Goal: Task Accomplishment & Management: Use online tool/utility

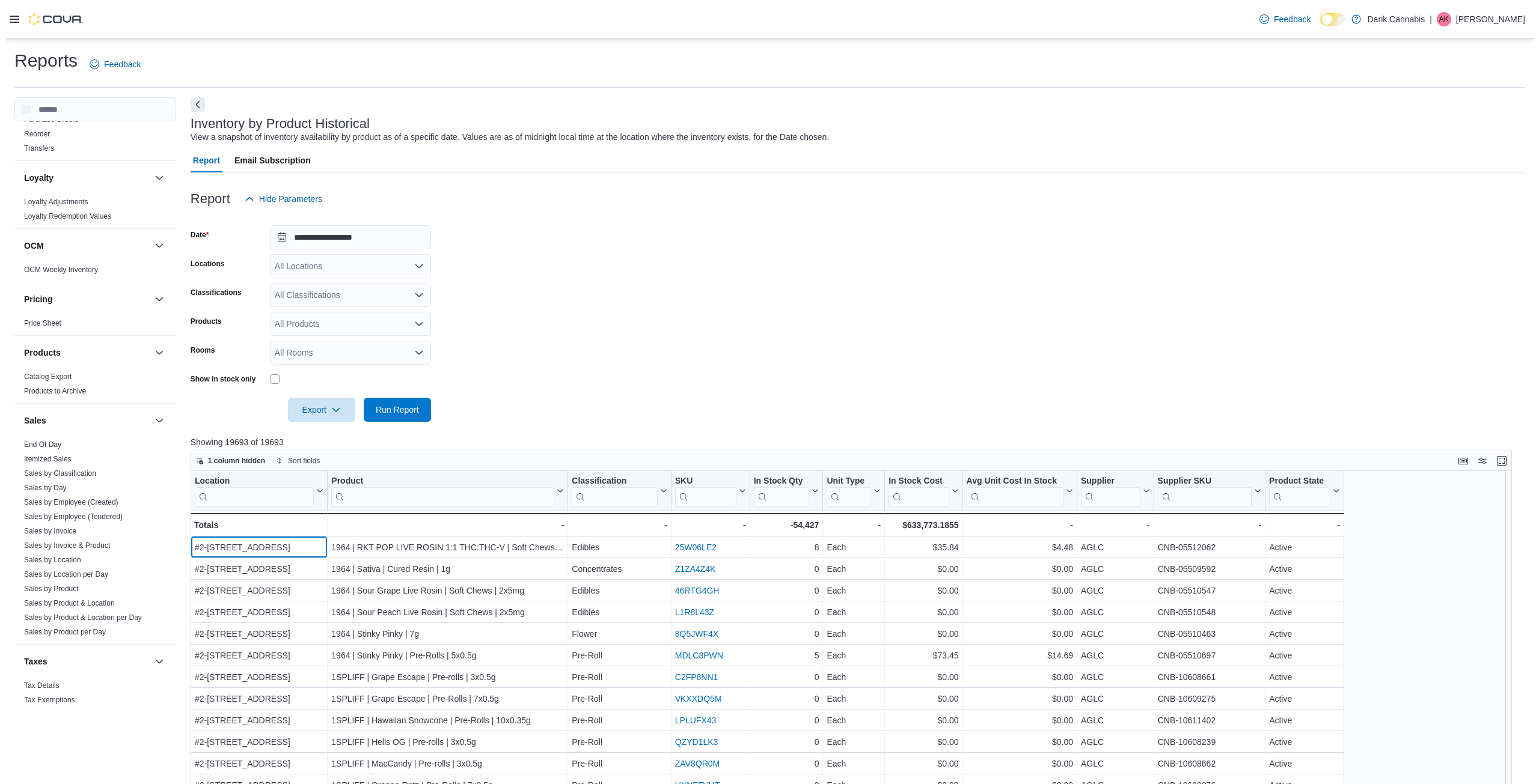
scroll to position [570, 0]
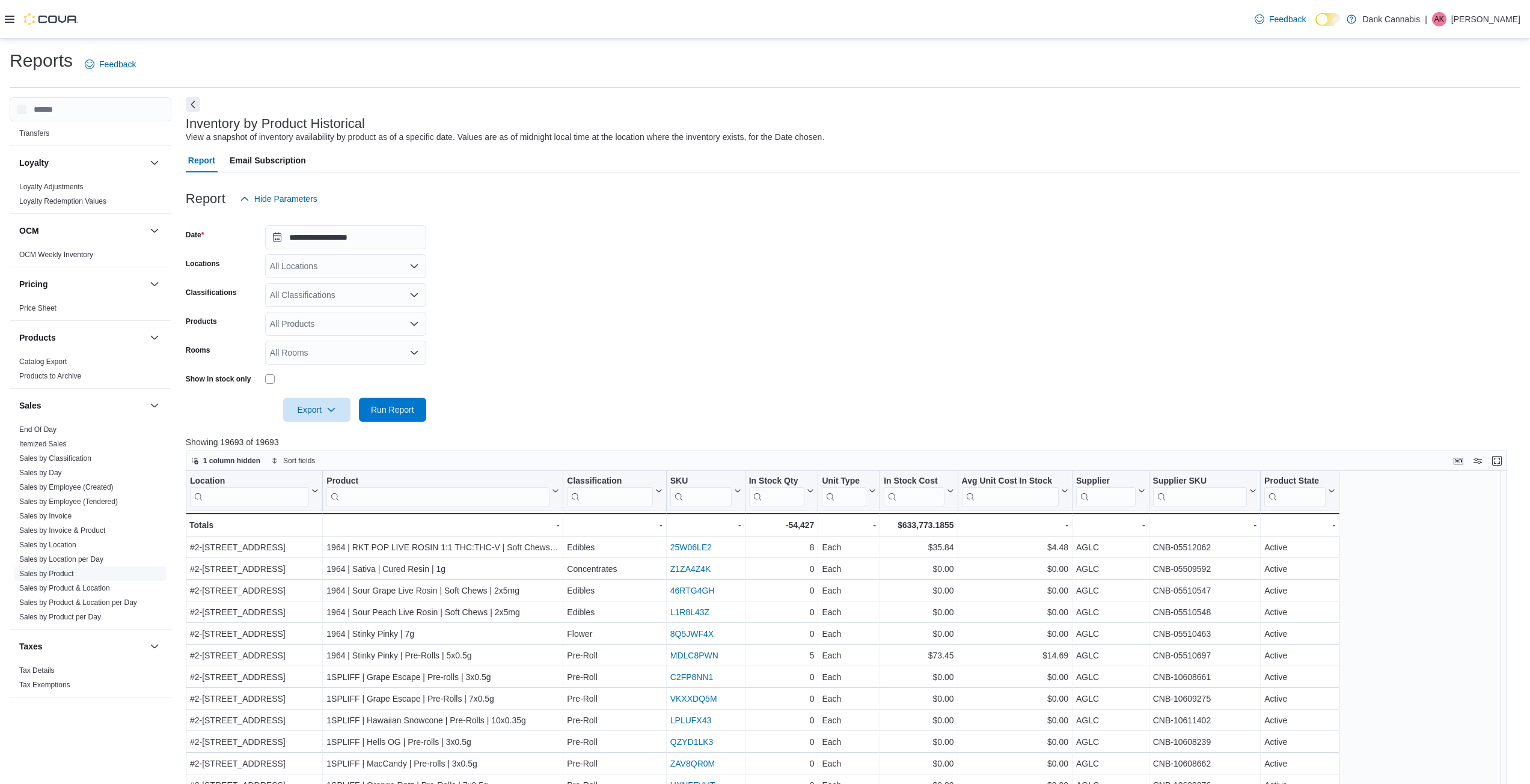
click at [53, 576] on link "Sales by Product" at bounding box center [46, 573] width 55 height 8
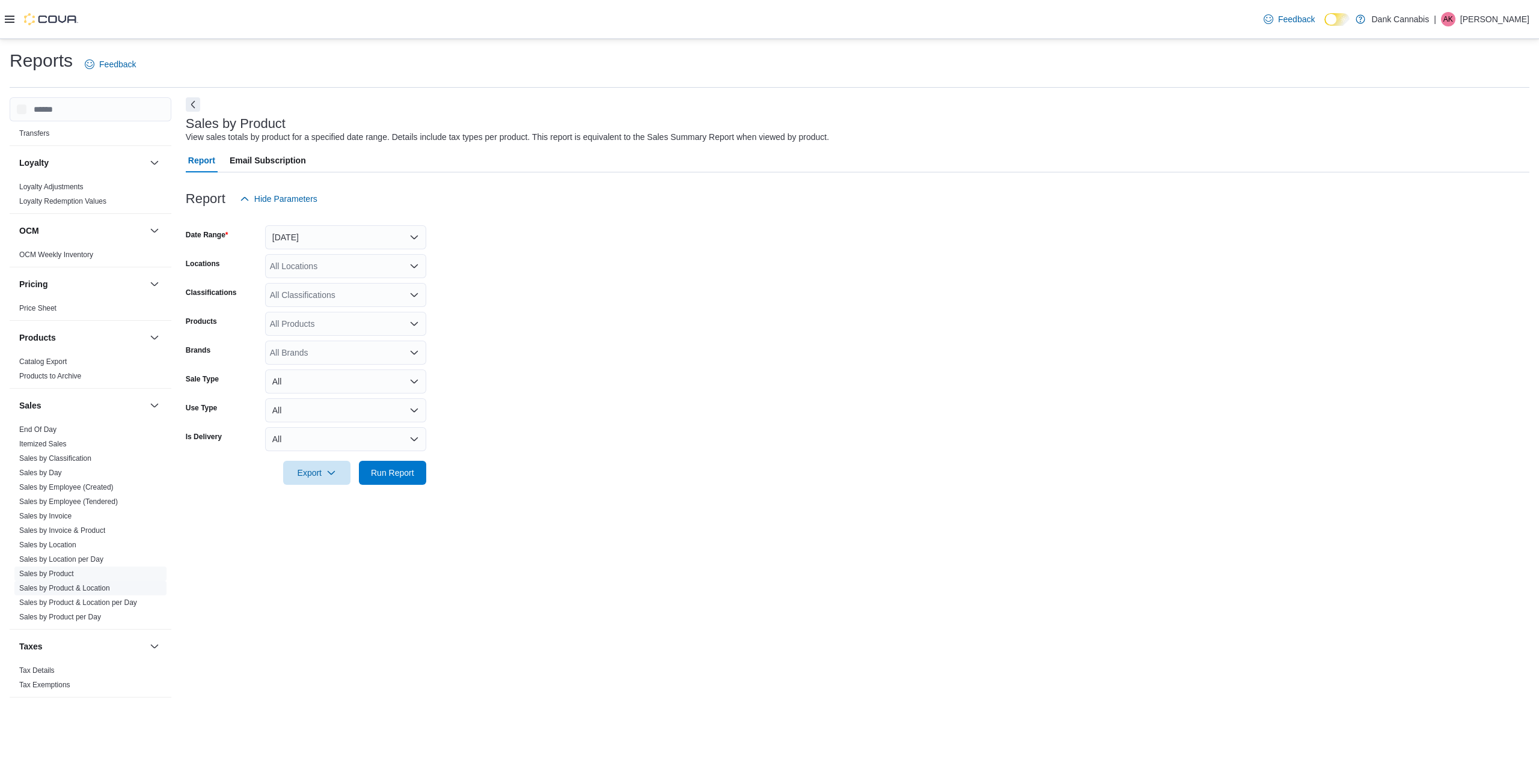
click at [99, 591] on link "Sales by Product & Location" at bounding box center [64, 588] width 91 height 8
click at [380, 239] on button "[DATE]" at bounding box center [346, 237] width 161 height 24
click at [349, 419] on span "Year To Date" at bounding box center [352, 417] width 137 height 14
click at [402, 470] on span "Run Report" at bounding box center [392, 473] width 43 height 12
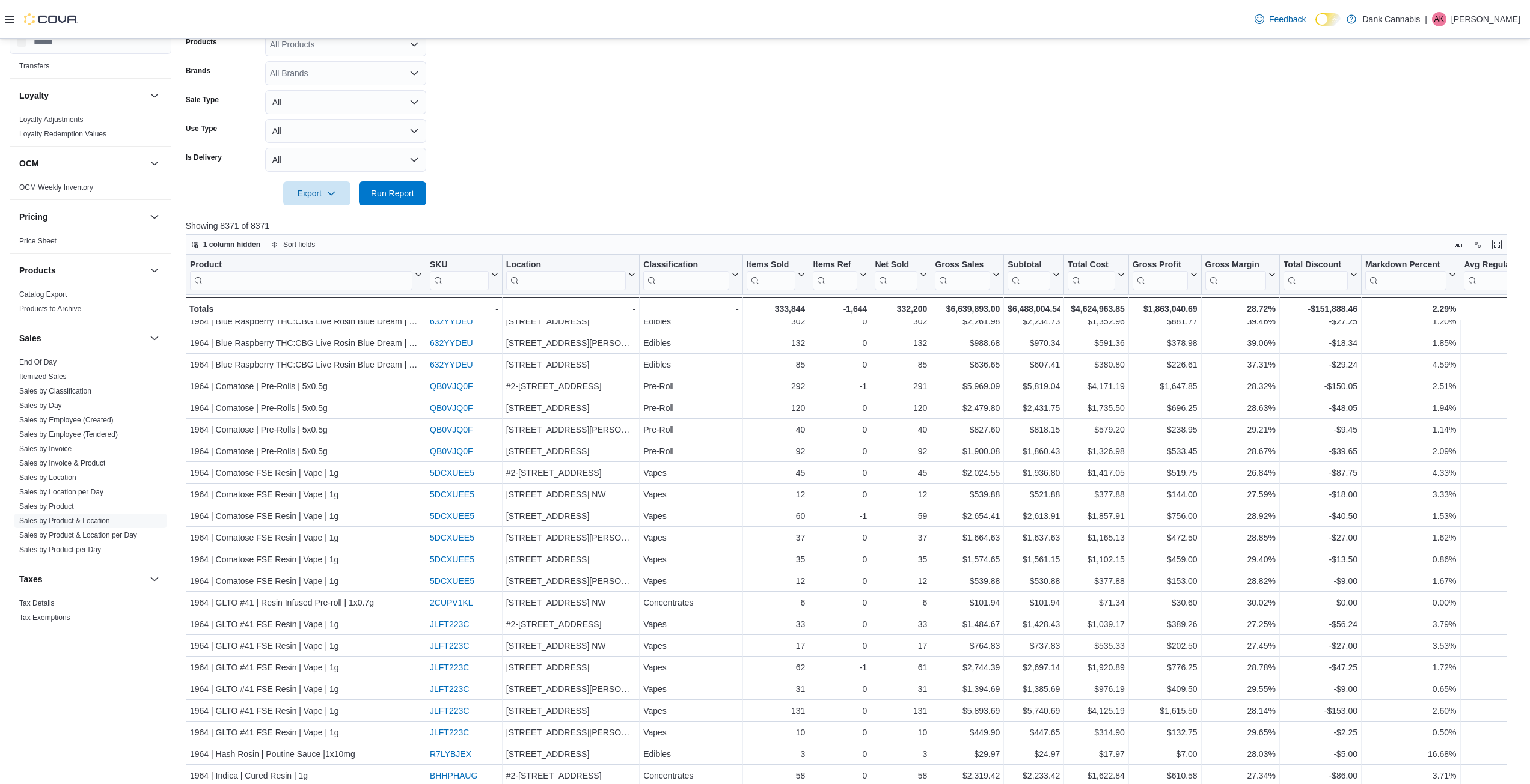
scroll to position [301, 0]
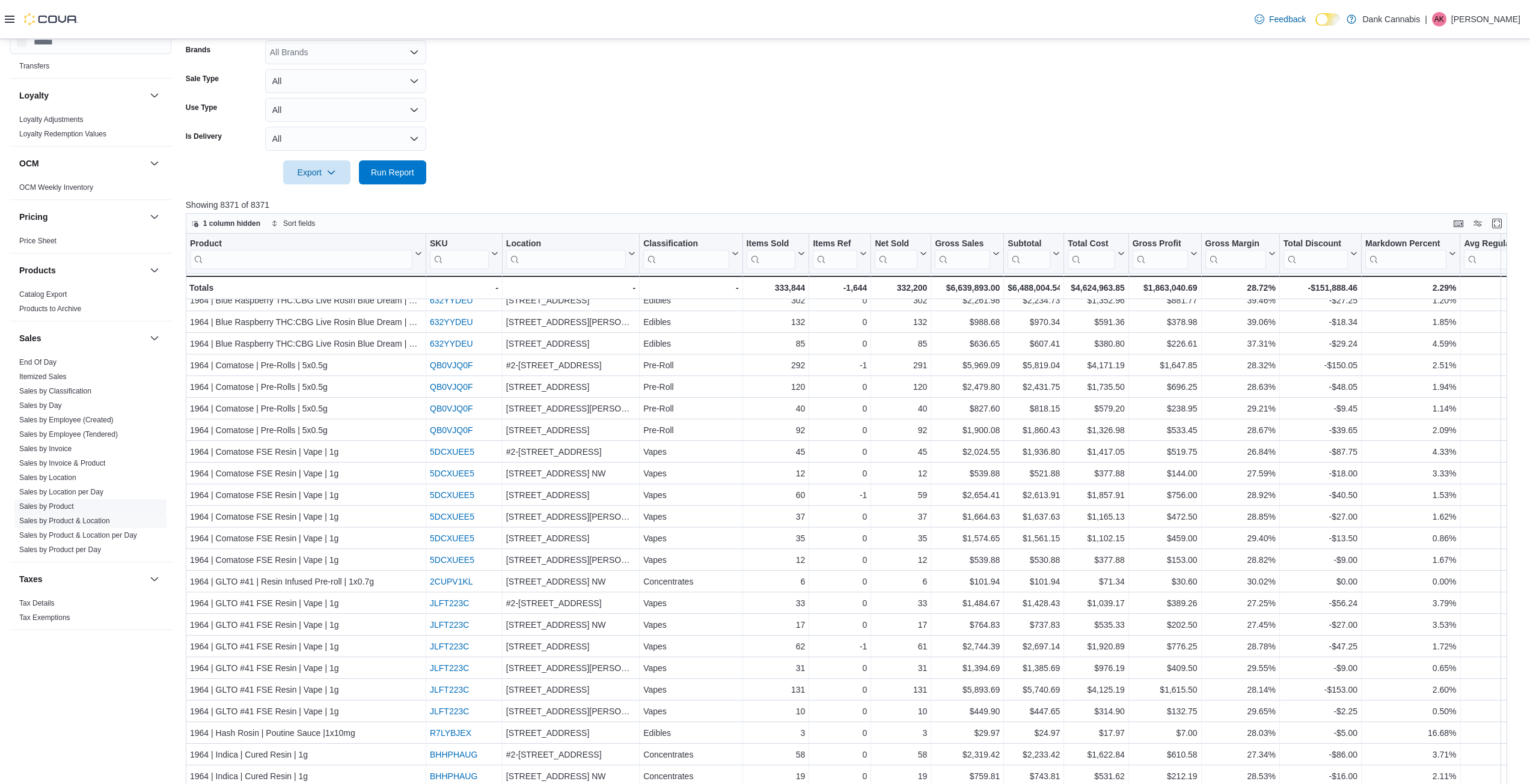
click at [70, 504] on link "Sales by Product" at bounding box center [46, 506] width 55 height 8
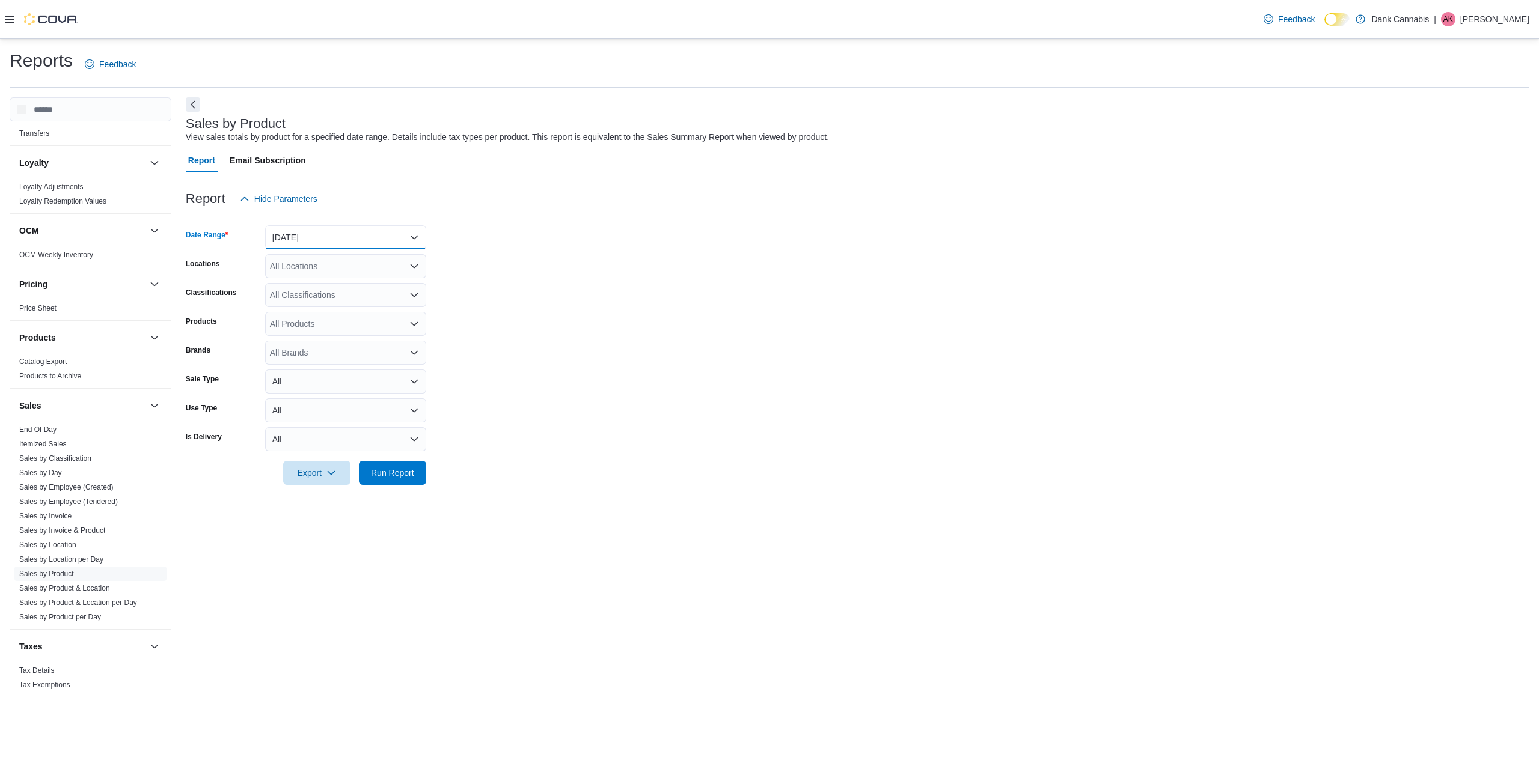
click at [389, 230] on button "[DATE]" at bounding box center [346, 237] width 161 height 24
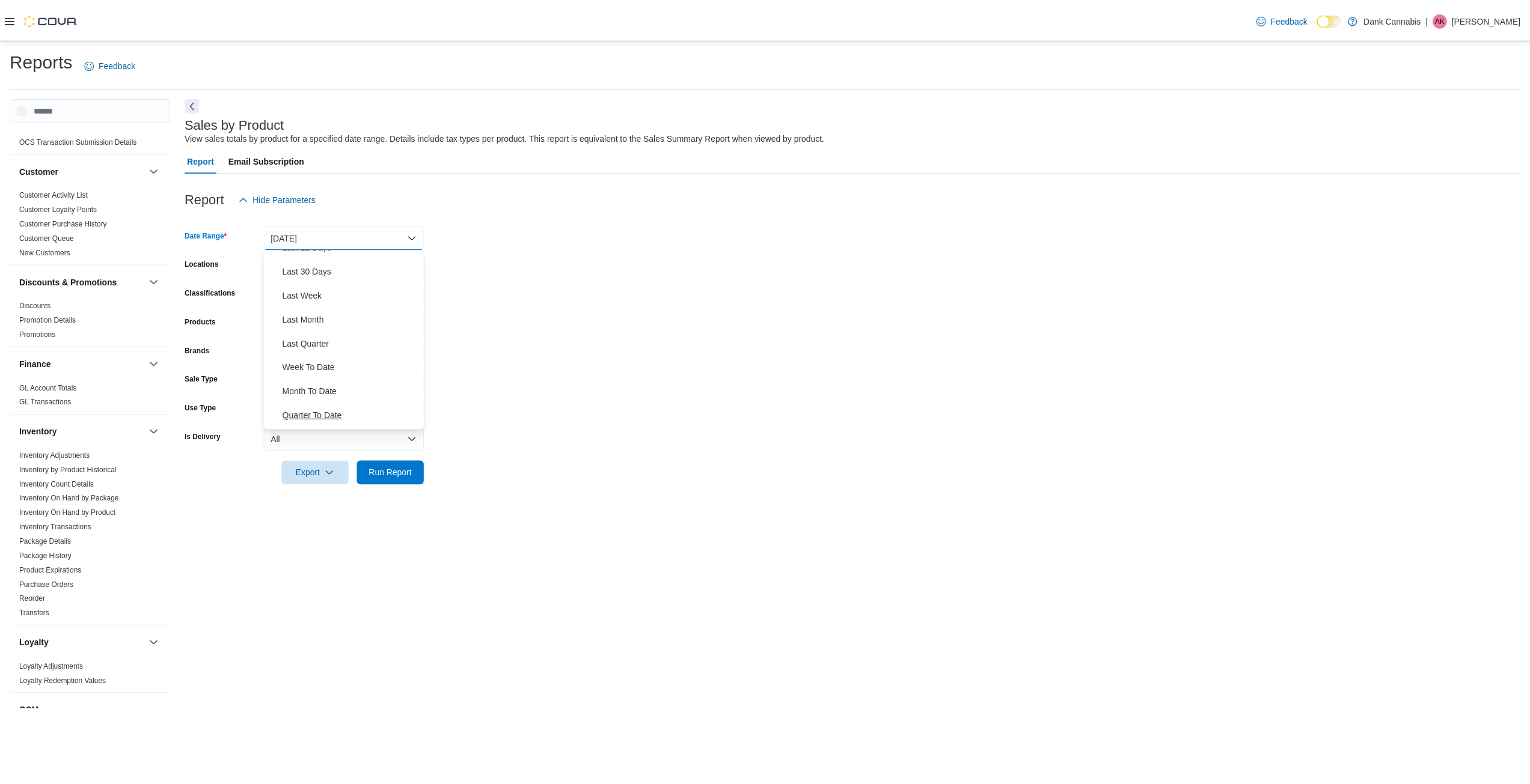
scroll to position [180, 0]
click at [312, 417] on span "Year To Date" at bounding box center [352, 417] width 137 height 14
click at [636, 395] on form "Date Range Year To Date Locations All Locations Classifications All Classificat…" at bounding box center [857, 348] width 1344 height 274
click at [408, 478] on span "Run Report" at bounding box center [392, 473] width 43 height 12
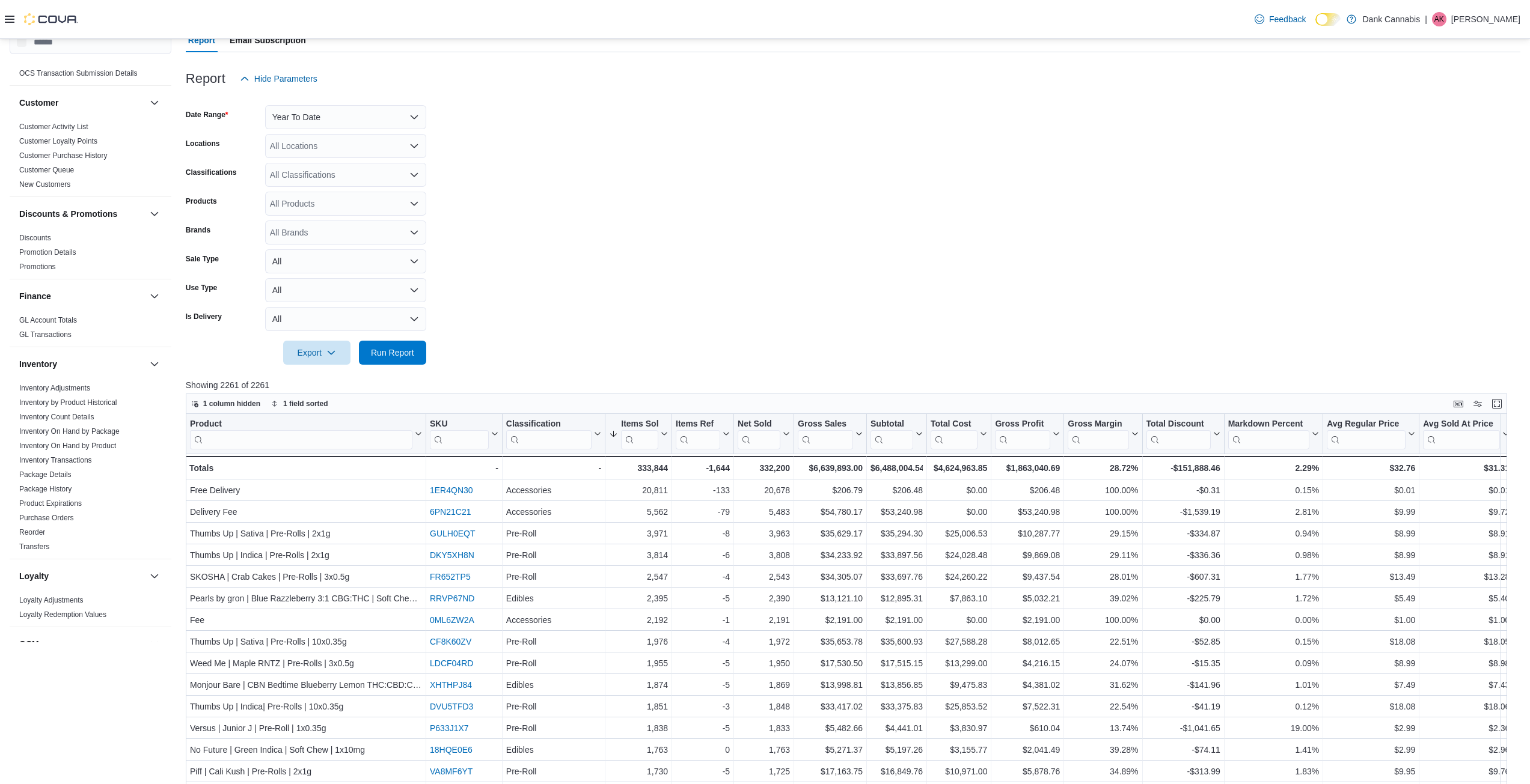
scroll to position [180, 0]
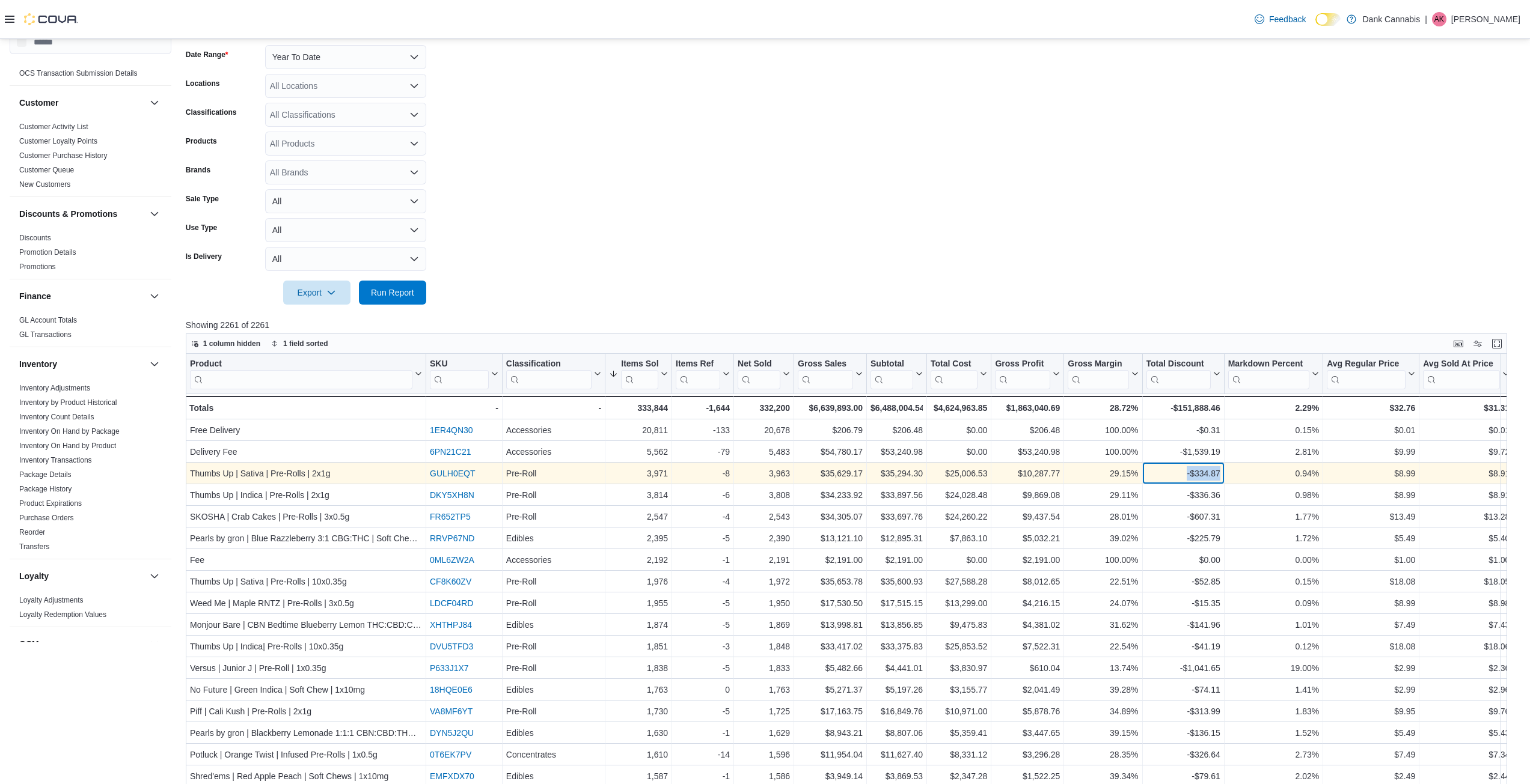
drag, startPoint x: 1186, startPoint y: 473, endPoint x: 1221, endPoint y: 472, distance: 35.0
click at [1221, 472] on div "-$334.87 - Total Discount, column 12, row 3" at bounding box center [1183, 473] width 82 height 22
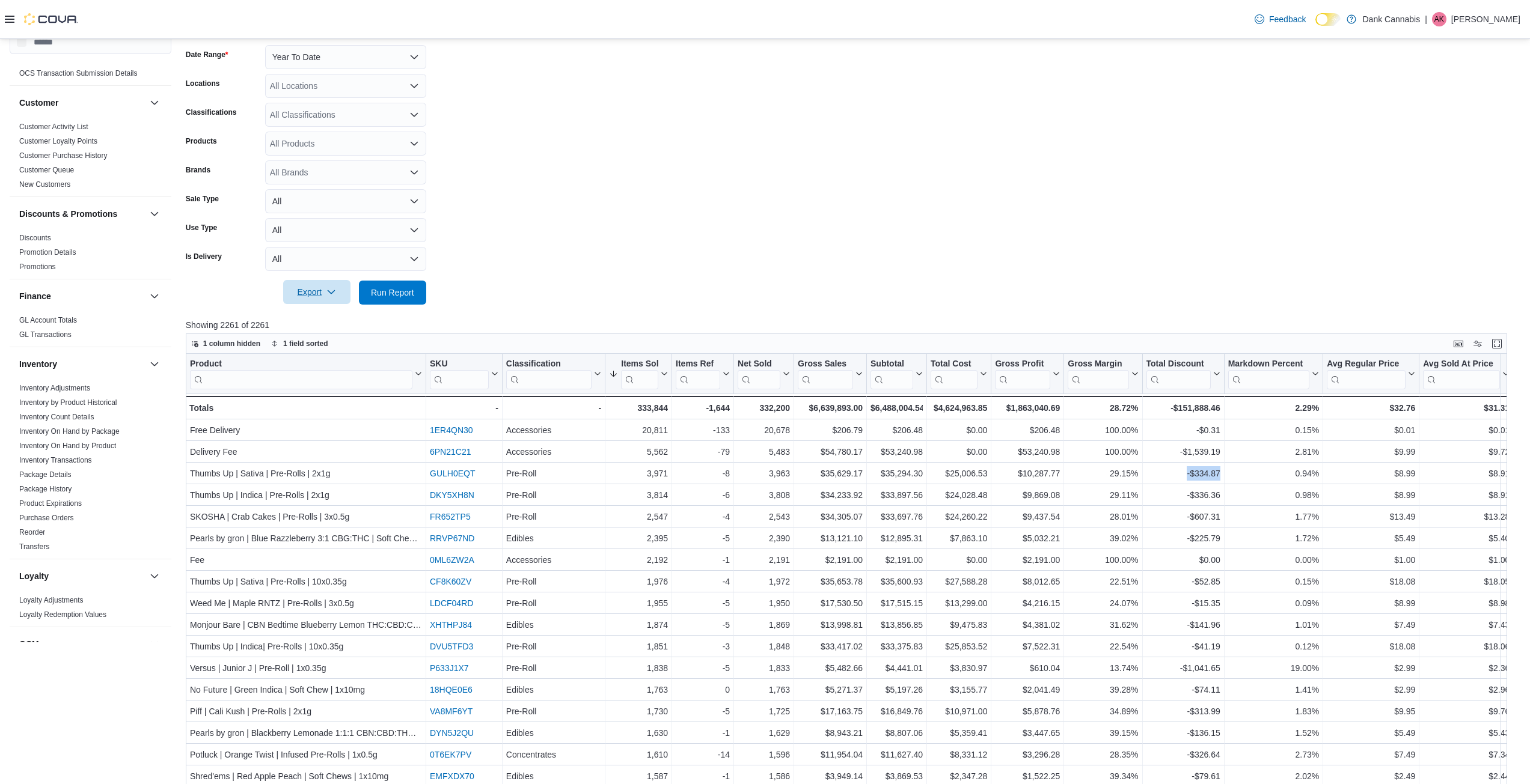
click at [336, 293] on icon "button" at bounding box center [331, 292] width 10 height 10
click at [318, 320] on span "Export to Excel" at bounding box center [318, 317] width 54 height 10
